Goal: Transaction & Acquisition: Purchase product/service

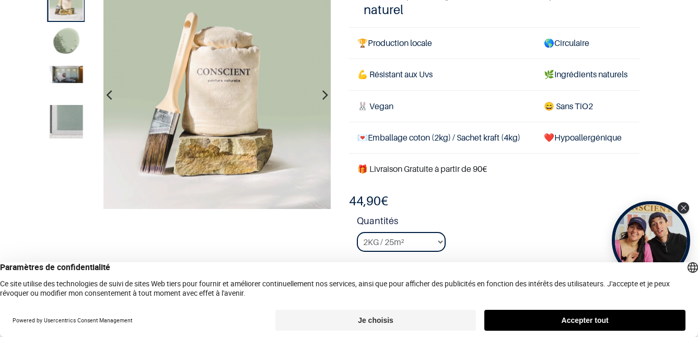
scroll to position [21, 0]
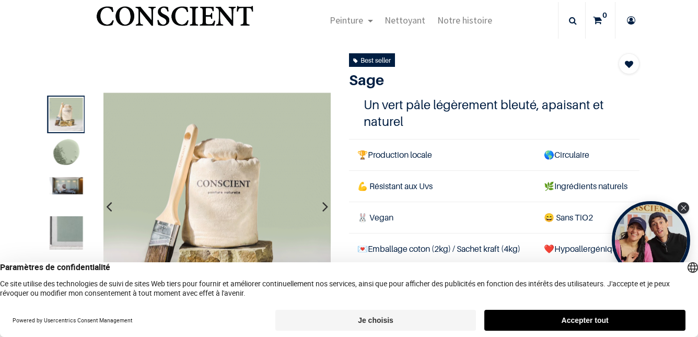
click at [72, 188] on img at bounding box center [66, 185] width 33 height 17
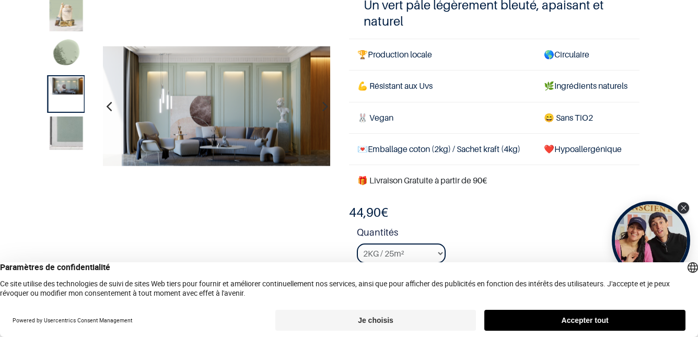
scroll to position [84, 0]
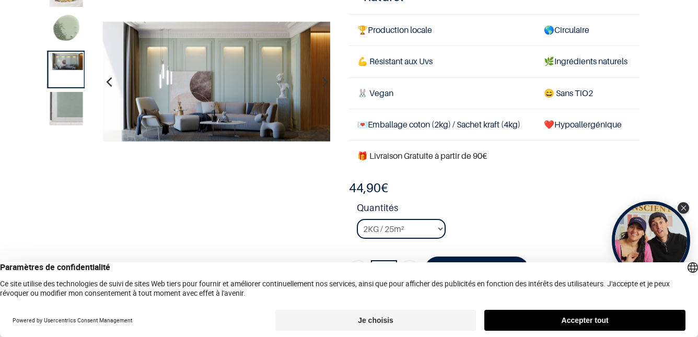
click at [68, 108] on img at bounding box center [66, 108] width 33 height 33
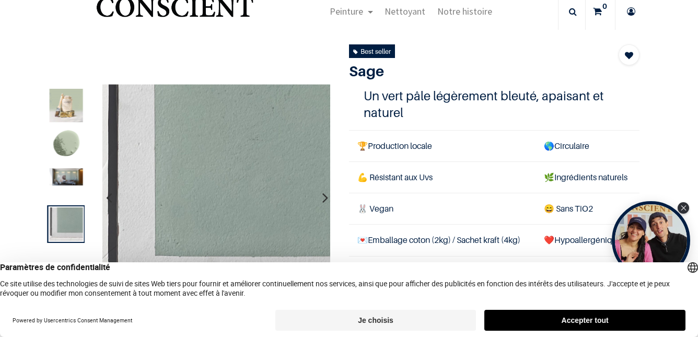
scroll to position [29, 0]
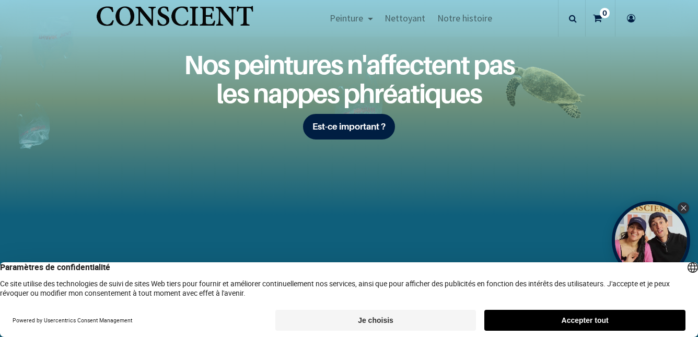
scroll to position [1328, 0]
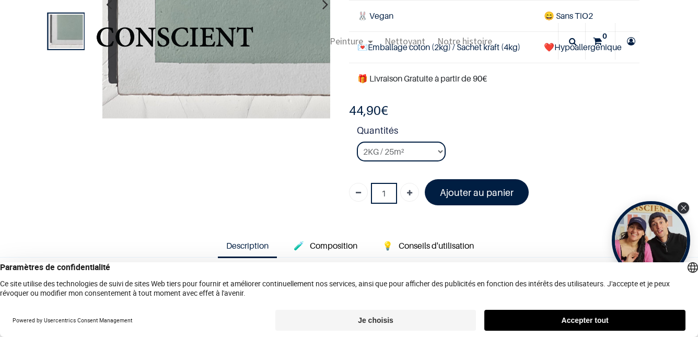
scroll to position [83, 0]
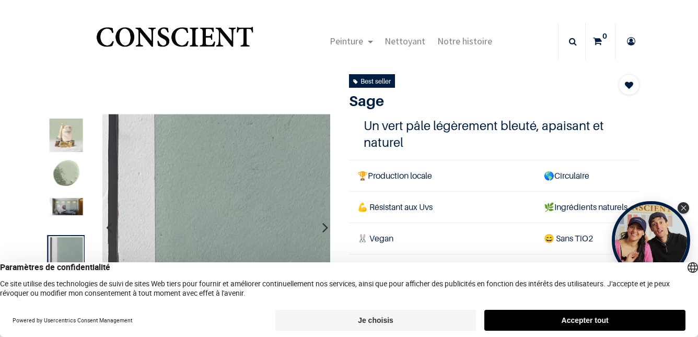
click at [619, 319] on button "Accepter tout" at bounding box center [584, 320] width 201 height 21
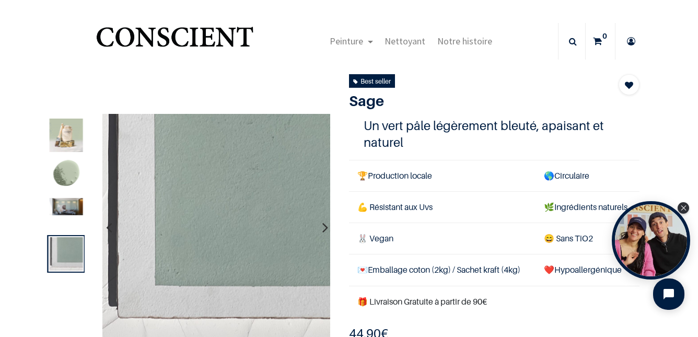
click at [324, 228] on icon "button" at bounding box center [325, 227] width 6 height 28
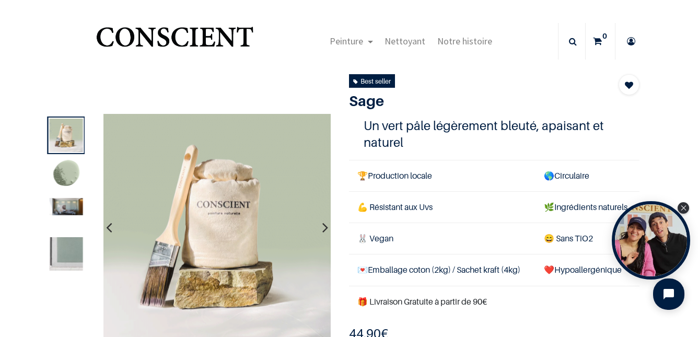
click at [323, 225] on icon "button" at bounding box center [325, 227] width 6 height 28
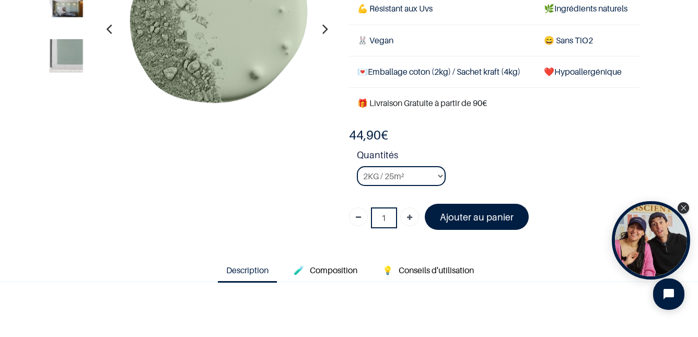
scroll to position [163, 0]
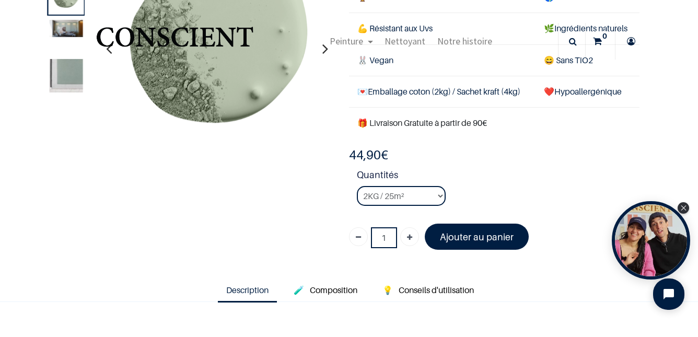
scroll to position [109, 0]
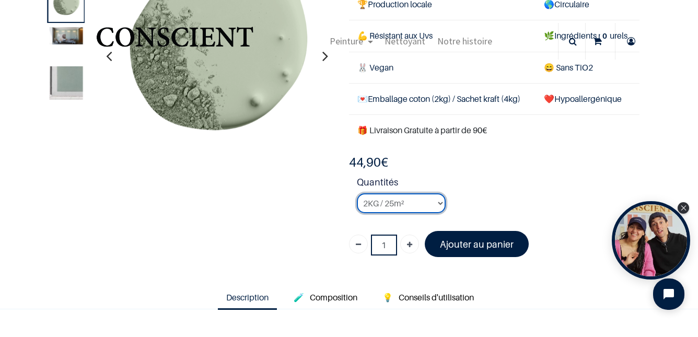
select select "17"
click option "4KG / 50m²" at bounding box center [0, 0] width 0 height 0
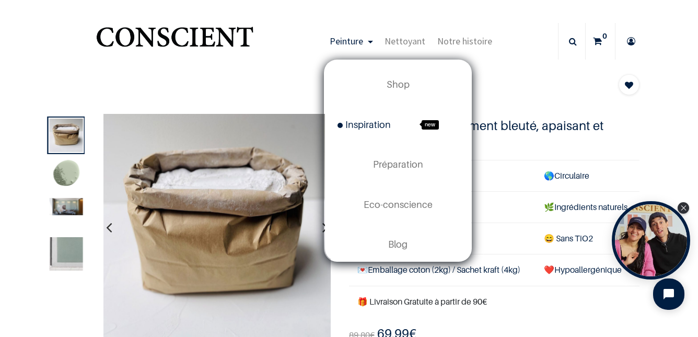
click at [368, 125] on span "Inspiration" at bounding box center [363, 124] width 53 height 11
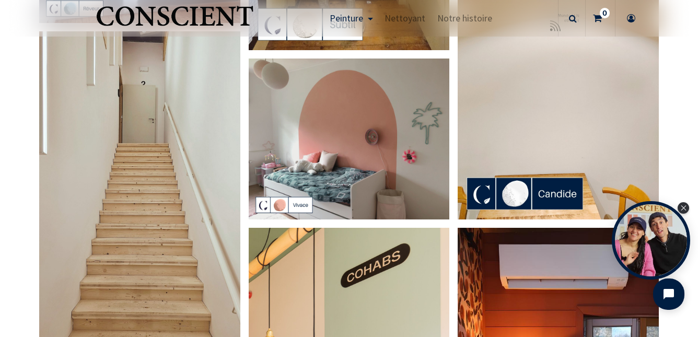
scroll to position [322, 0]
